Goal: Navigation & Orientation: Find specific page/section

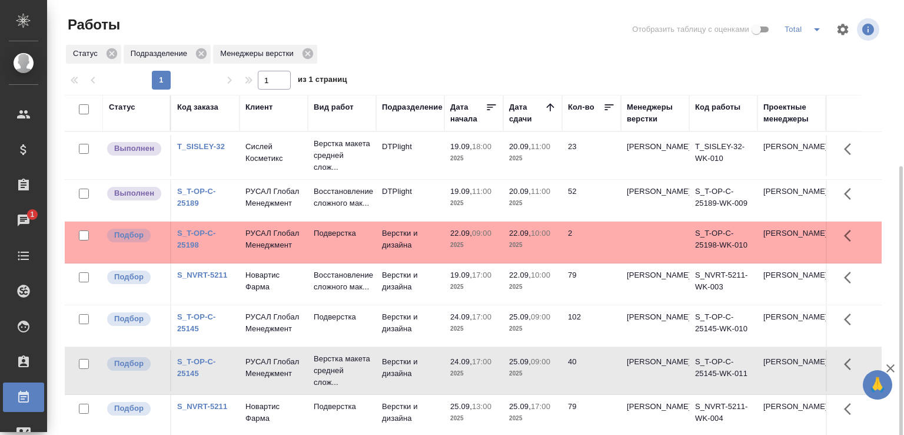
scroll to position [91, 0]
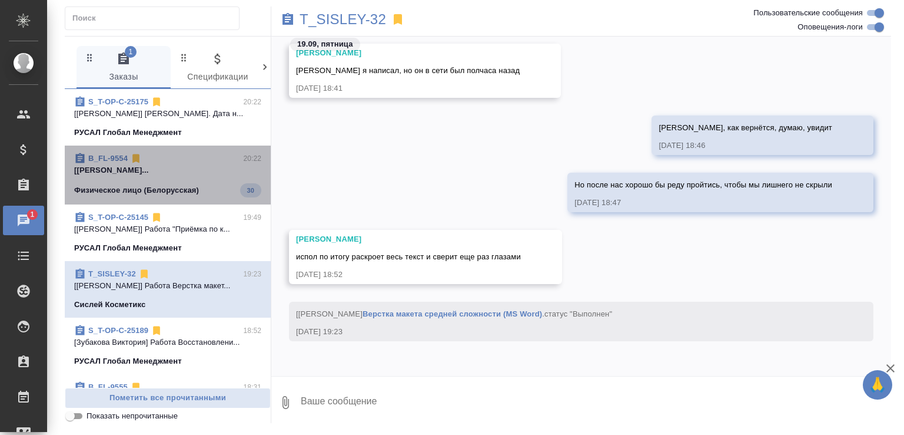
click at [212, 176] on p "[Васютченко Александр] Работа Восстановл..." at bounding box center [167, 170] width 187 height 12
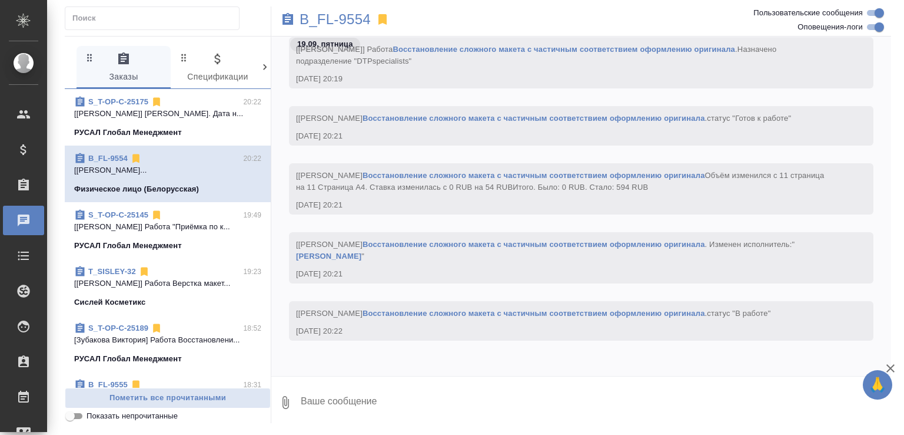
scroll to position [11173, 0]
